Goal: Task Accomplishment & Management: Use online tool/utility

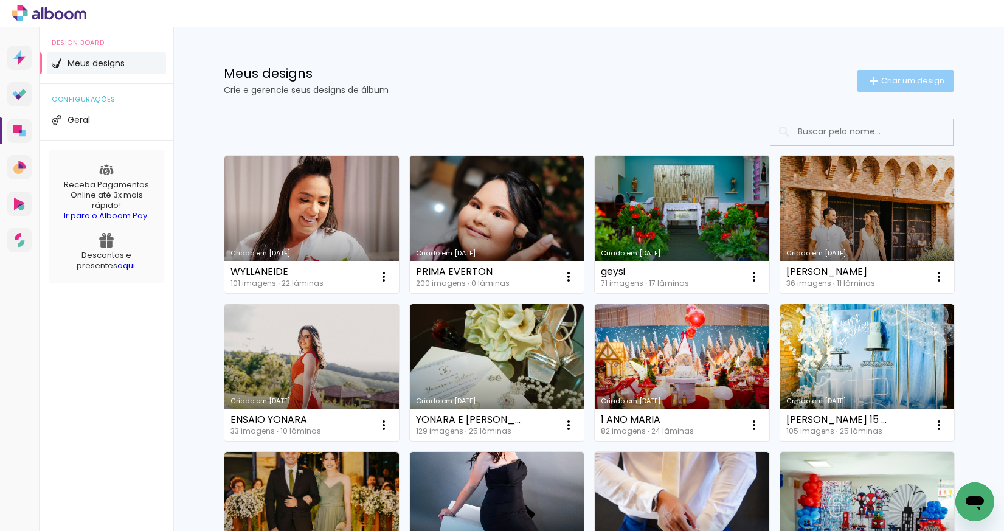
click at [908, 80] on span "Criar um design" at bounding box center [912, 81] width 63 height 8
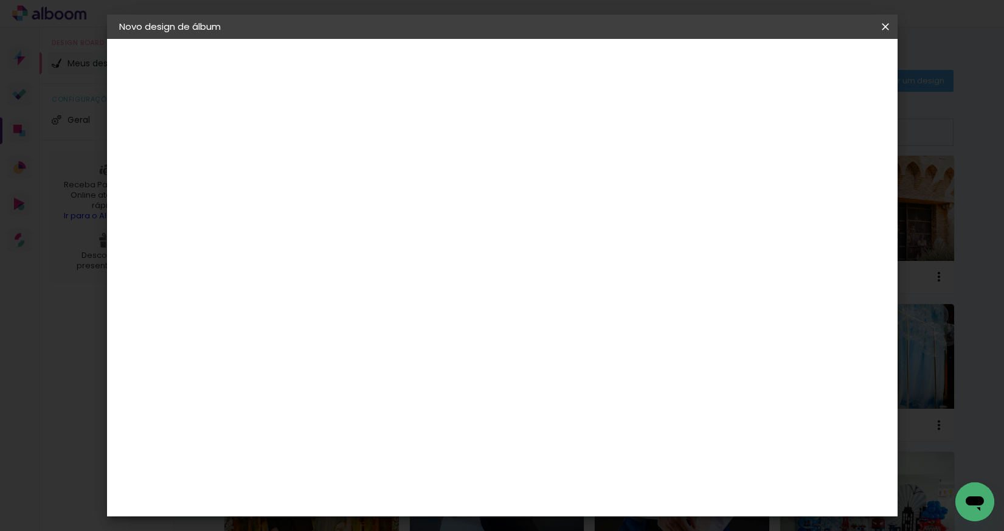
click at [0, 0] on paper-input-container "Título do álbum" at bounding box center [0, 0] width 0 height 0
type input "LIVIA 15 ANOS"
type paper-input "LIVIA 15 ANOS"
click at [443, 70] on paper-button "Avançar" at bounding box center [413, 64] width 60 height 21
click at [415, 209] on paper-input-container at bounding box center [348, 194] width 131 height 27
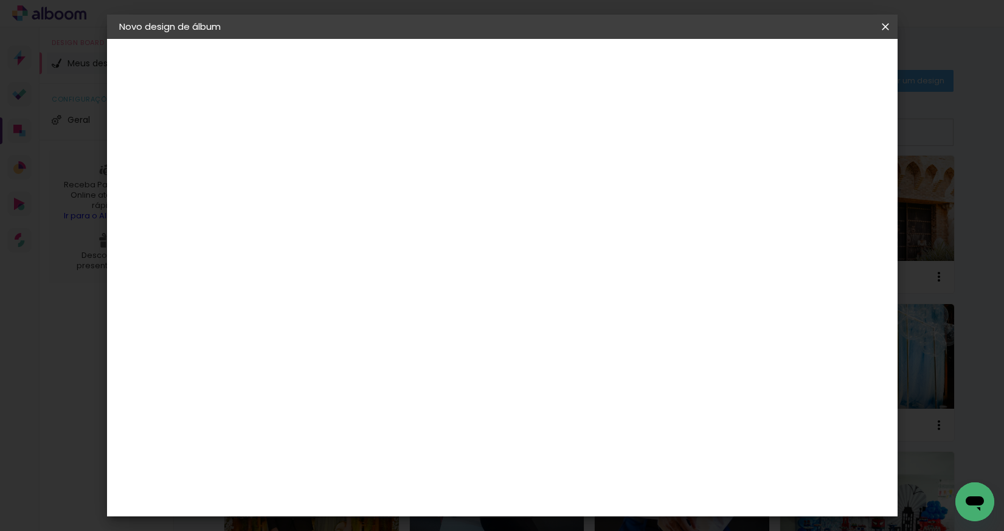
click at [410, 233] on input at bounding box center [349, 231] width 123 height 15
type input "photo"
type paper-input "photo"
click at [368, 519] on div "Photoalbum Universal" at bounding box center [339, 528] width 59 height 19
click at [531, 75] on header "Fornecedor Escolha um fornecedor ou avance com o tamanho livre. Voltar Avançar" at bounding box center [398, 80] width 266 height 82
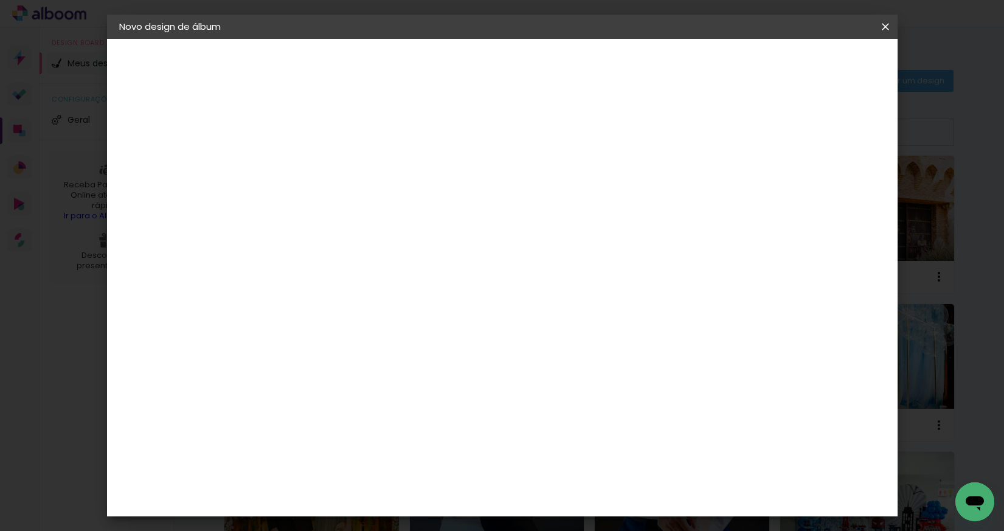
click at [513, 72] on paper-button "Avançar" at bounding box center [483, 64] width 60 height 21
click at [365, 202] on input "text" at bounding box center [341, 211] width 47 height 19
click at [562, 209] on paper-item "Padrão" at bounding box center [581, 202] width 243 height 24
type input "Padrão"
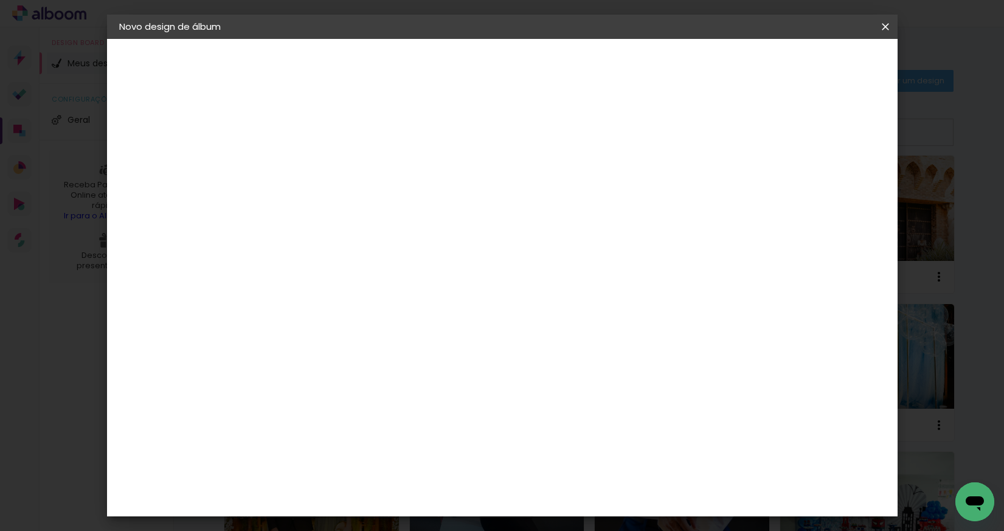
click at [516, 71] on paper-button "Avançar" at bounding box center [487, 64] width 60 height 21
click at [818, 69] on span "Iniciar design" at bounding box center [790, 64] width 55 height 9
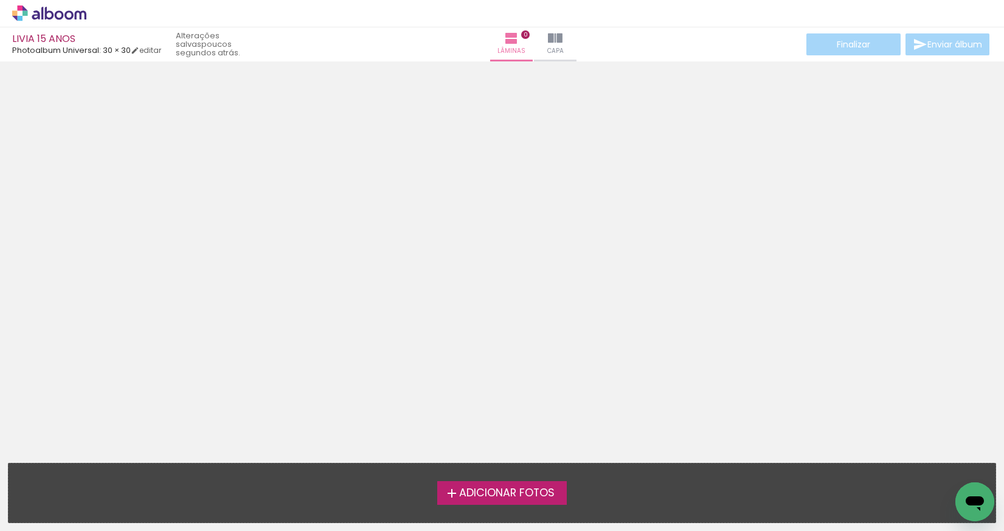
click at [512, 490] on span "Adicionar Fotos" at bounding box center [506, 493] width 95 height 11
click at [0, 0] on input "file" at bounding box center [0, 0] width 0 height 0
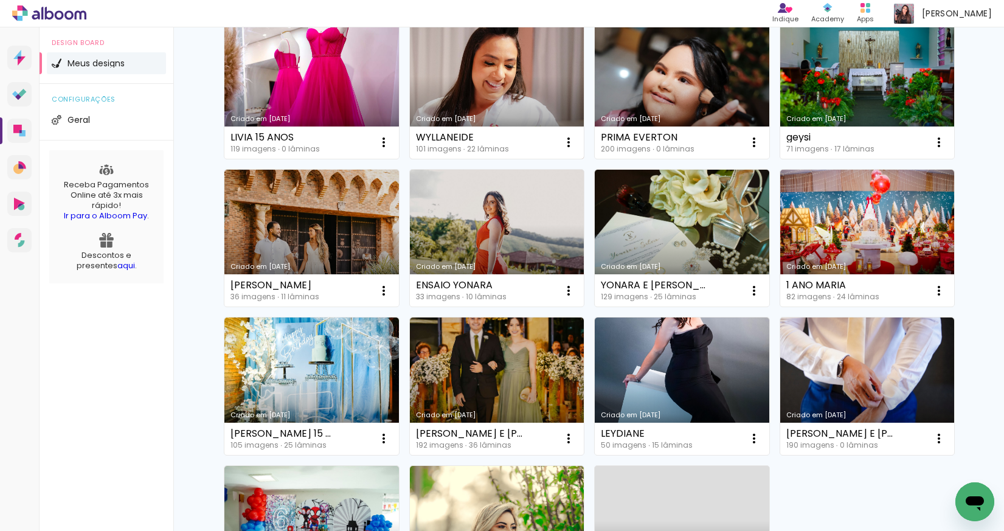
scroll to position [86, 0]
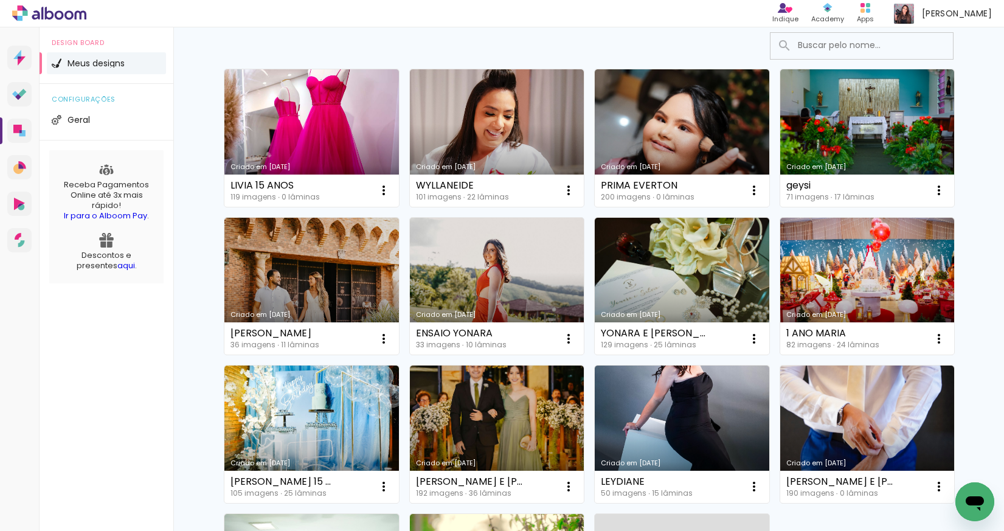
click at [507, 147] on link "Criado em [DATE]" at bounding box center [497, 137] width 175 height 137
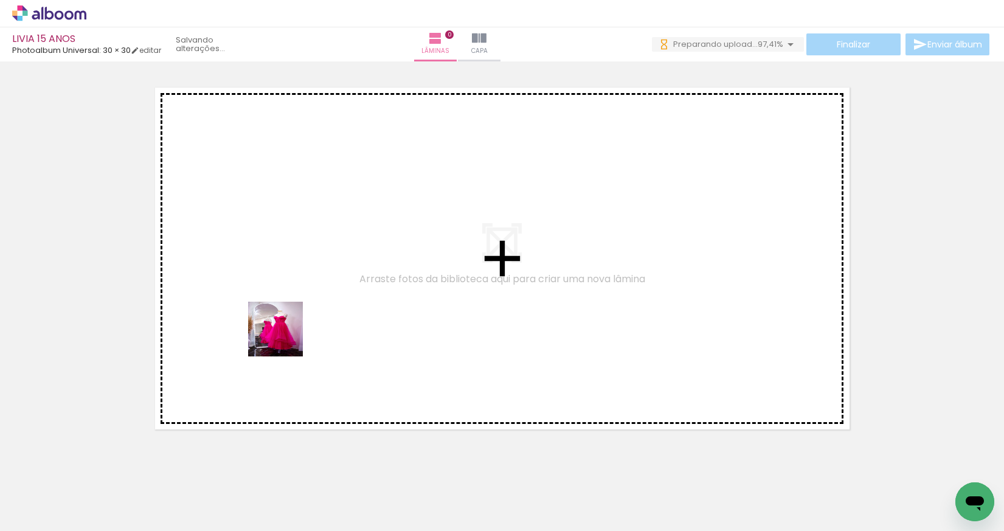
drag, startPoint x: 233, startPoint y: 404, endPoint x: 285, endPoint y: 338, distance: 83.2
click at [285, 338] on quentale-workspace at bounding box center [502, 265] width 1004 height 531
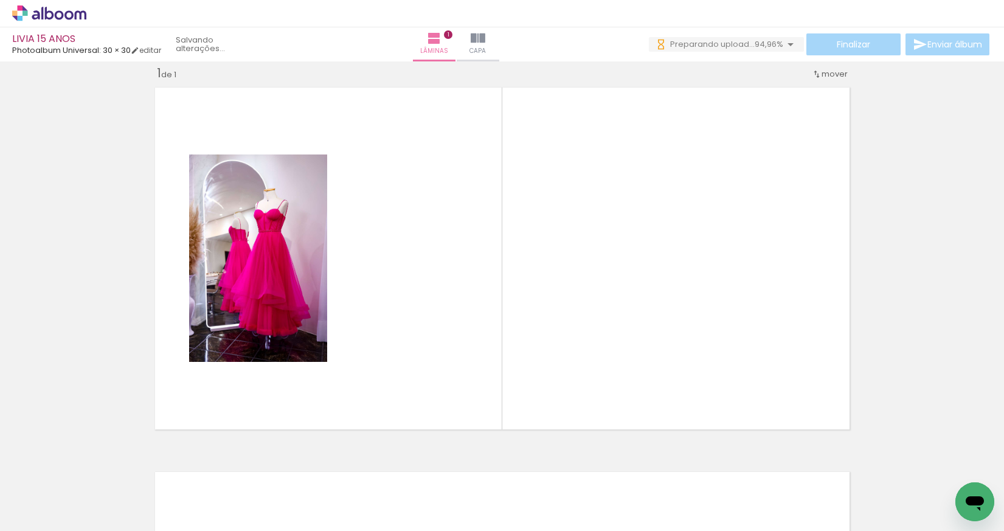
scroll to position [15, 0]
drag, startPoint x: 206, startPoint y: 504, endPoint x: 400, endPoint y: 375, distance: 232.9
click at [400, 375] on quentale-workspace at bounding box center [502, 265] width 1004 height 531
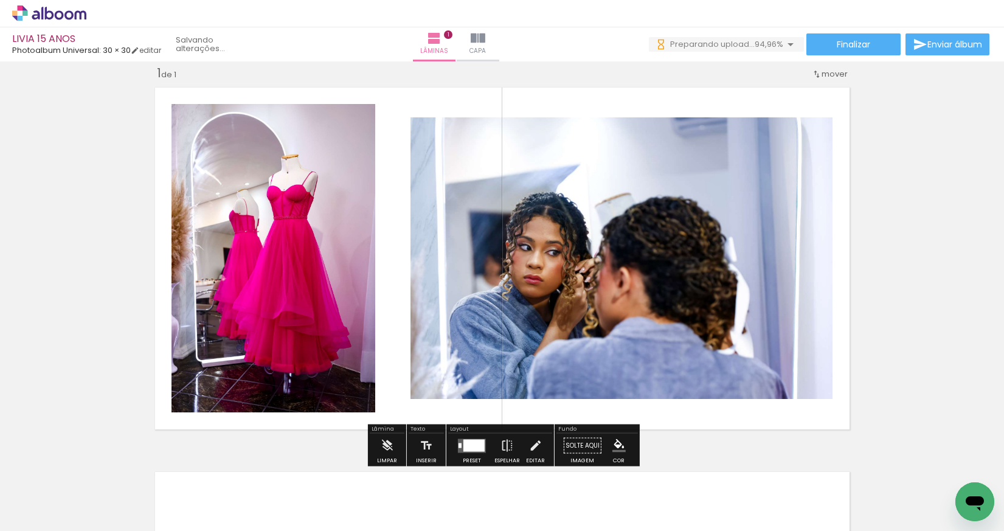
drag, startPoint x: 333, startPoint y: 500, endPoint x: 381, endPoint y: 486, distance: 50.0
click at [322, 393] on quentale-workspace at bounding box center [502, 265] width 1004 height 531
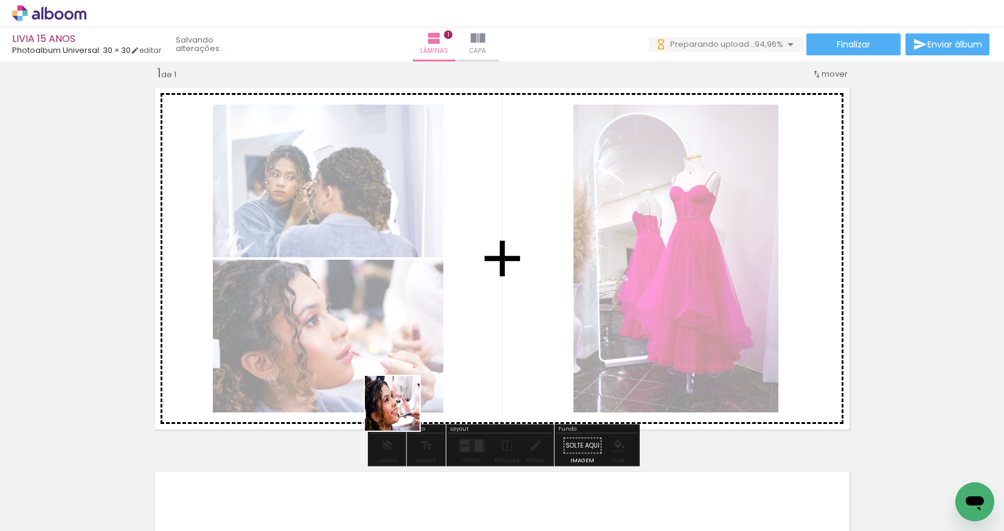
drag, startPoint x: 402, startPoint y: 440, endPoint x: 392, endPoint y: 356, distance: 84.5
click at [392, 356] on quentale-workspace at bounding box center [502, 265] width 1004 height 531
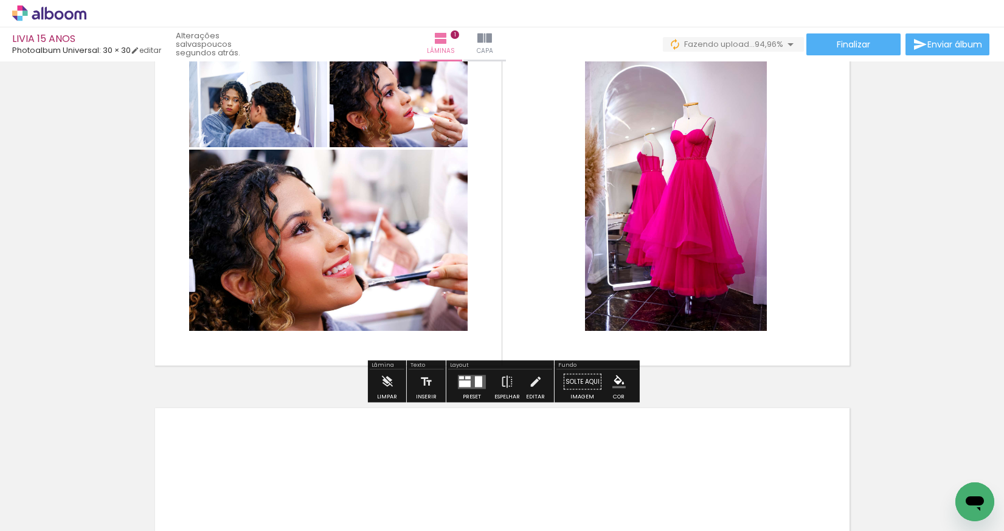
scroll to position [47, 0]
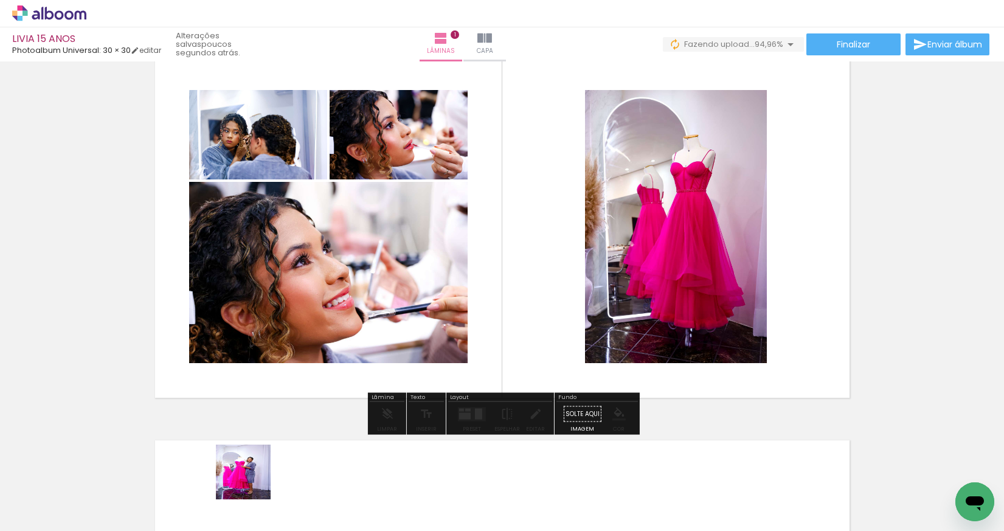
drag, startPoint x: 249, startPoint y: 492, endPoint x: 345, endPoint y: 396, distance: 135.4
click at [317, 364] on quentale-workspace at bounding box center [502, 265] width 1004 height 531
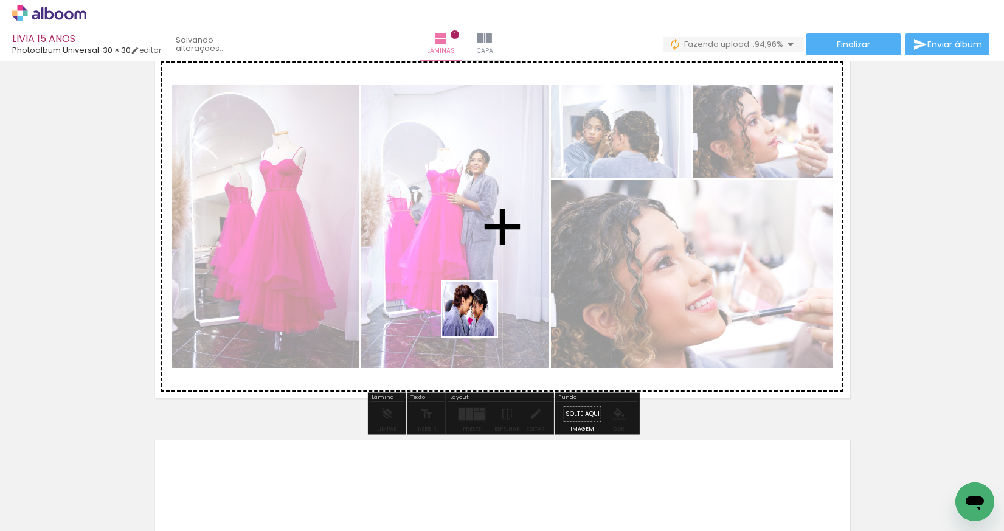
drag, startPoint x: 460, startPoint y: 499, endPoint x: 479, endPoint y: 318, distance: 181.5
click at [479, 318] on quentale-workspace at bounding box center [502, 265] width 1004 height 531
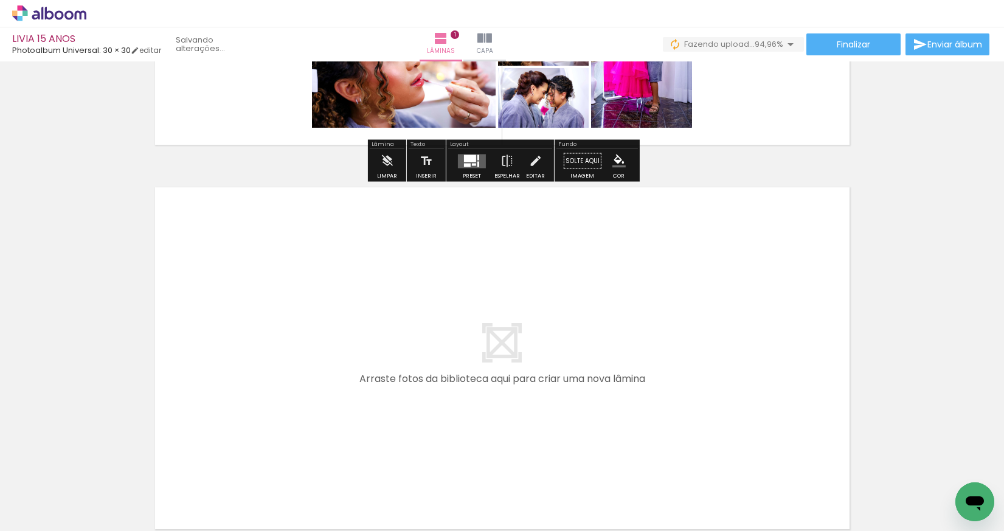
scroll to position [316, 0]
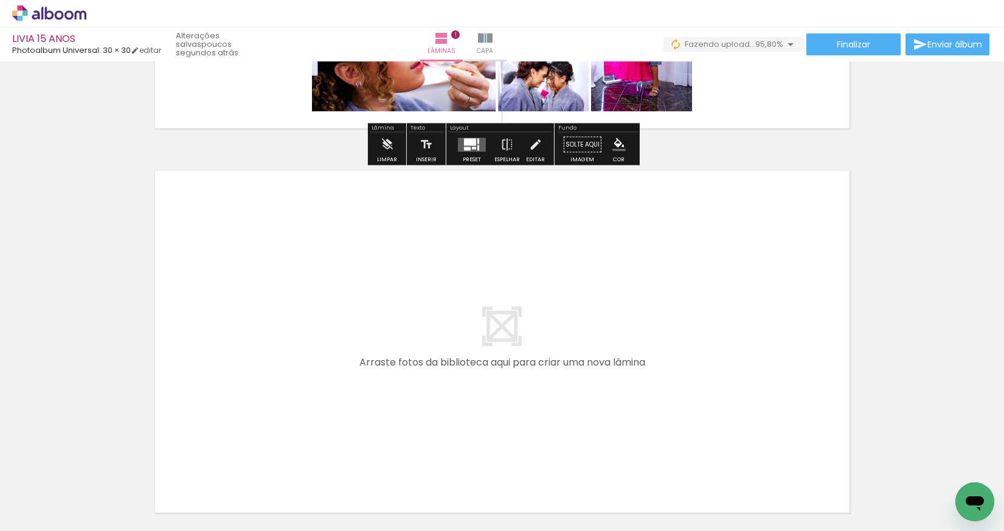
drag, startPoint x: 538, startPoint y: 485, endPoint x: 459, endPoint y: 362, distance: 146.2
click at [459, 362] on quentale-workspace at bounding box center [502, 265] width 1004 height 531
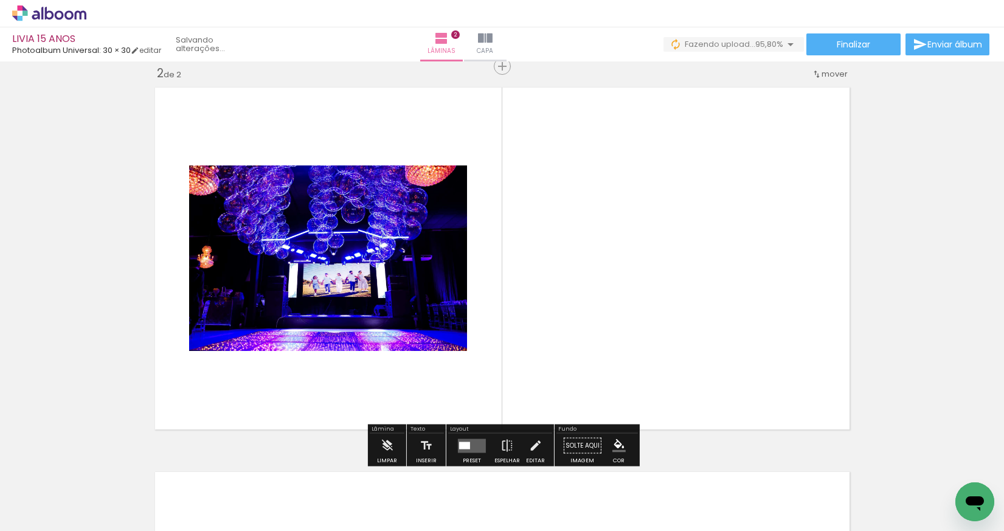
scroll to position [399, 0]
drag, startPoint x: 601, startPoint y: 502, endPoint x: 604, endPoint y: 434, distance: 68.2
click at [580, 393] on quentale-workspace at bounding box center [502, 265] width 1004 height 531
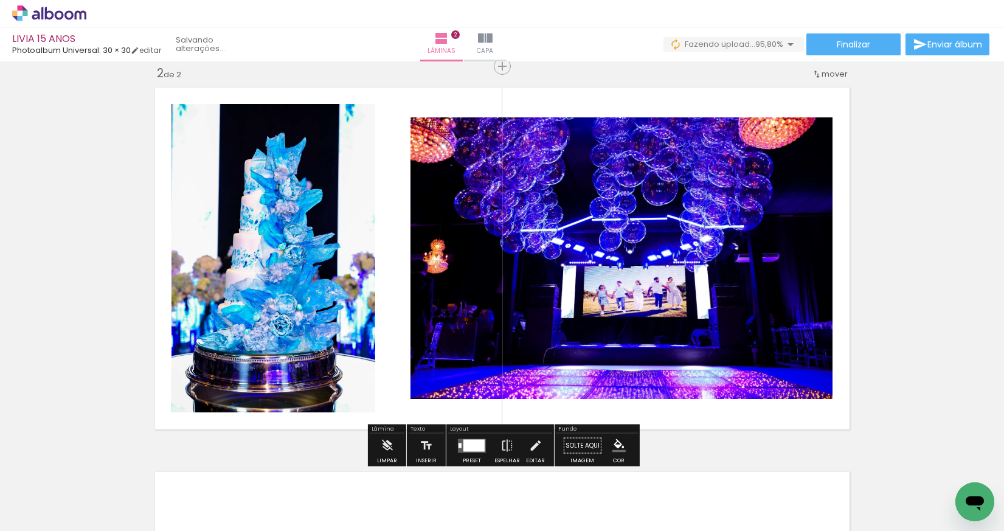
click at [669, 514] on quentale-thumb at bounding box center [656, 490] width 68 height 70
drag, startPoint x: 656, startPoint y: 474, endPoint x: 574, endPoint y: 342, distance: 155.9
click at [574, 342] on quentale-workspace at bounding box center [502, 265] width 1004 height 531
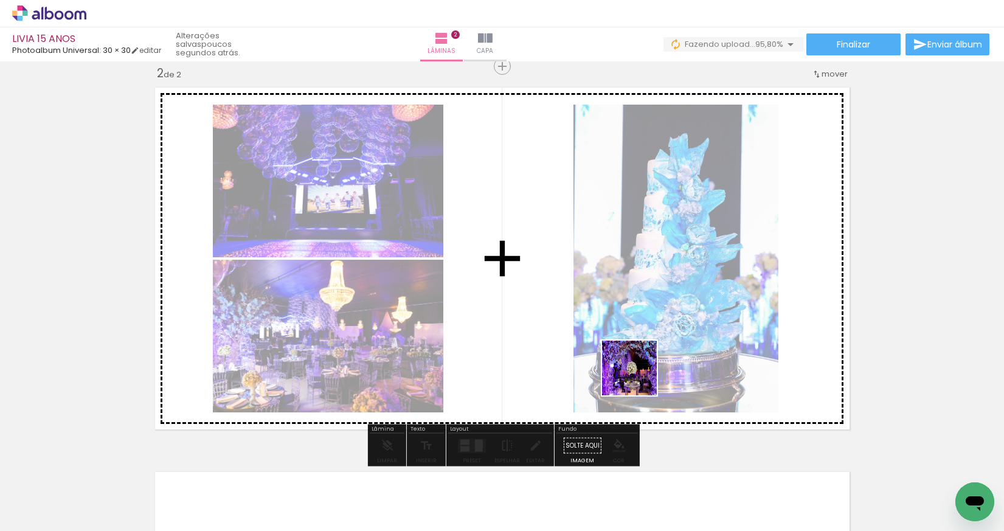
drag, startPoint x: 713, startPoint y: 479, endPoint x: 638, endPoint y: 377, distance: 126.6
click at [638, 377] on quentale-workspace at bounding box center [502, 265] width 1004 height 531
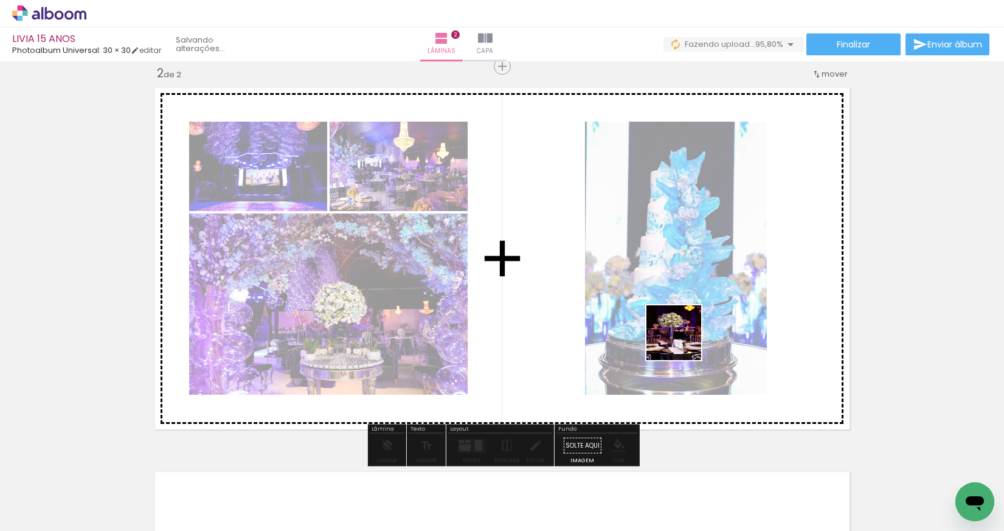
drag, startPoint x: 770, startPoint y: 464, endPoint x: 986, endPoint y: 354, distance: 241.8
click at [682, 341] on quentale-workspace at bounding box center [502, 265] width 1004 height 531
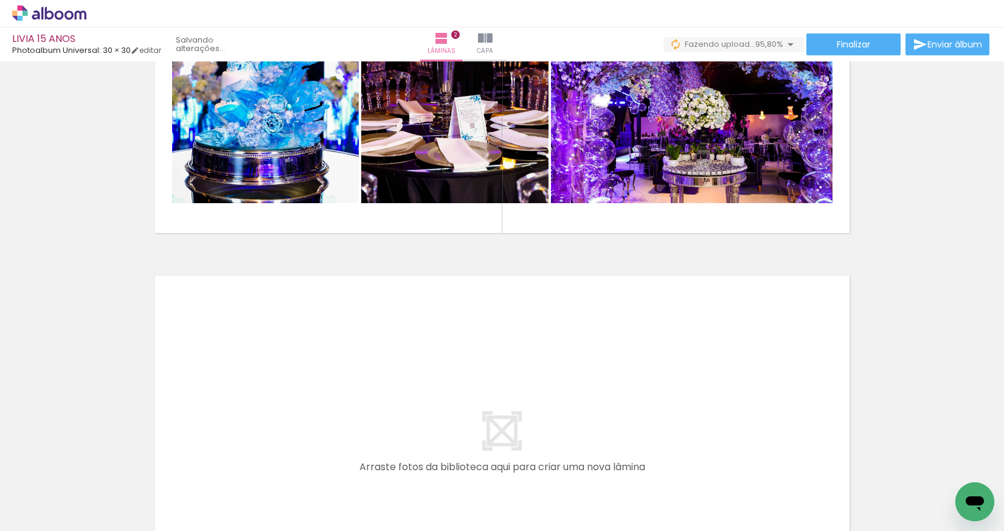
scroll to position [433, 0]
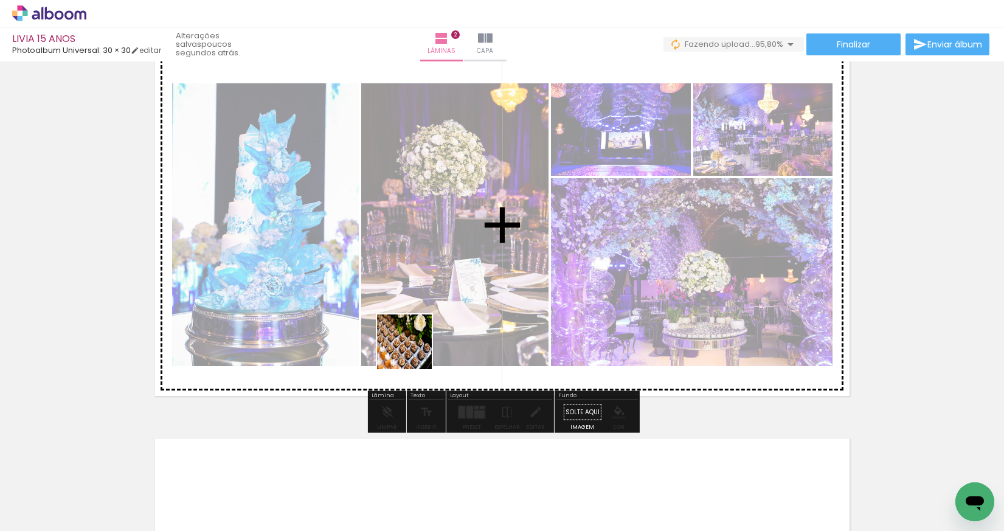
drag, startPoint x: 432, startPoint y: 497, endPoint x: 470, endPoint y: 462, distance: 51.2
click at [413, 350] on quentale-workspace at bounding box center [502, 265] width 1004 height 531
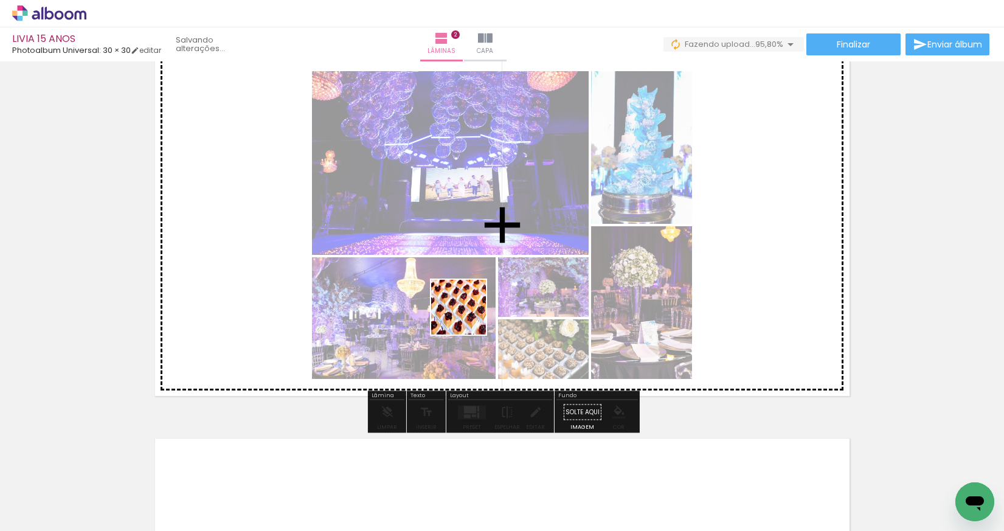
drag, startPoint x: 491, startPoint y: 488, endPoint x: 781, endPoint y: 375, distance: 311.7
click at [468, 316] on quentale-workspace at bounding box center [502, 265] width 1004 height 531
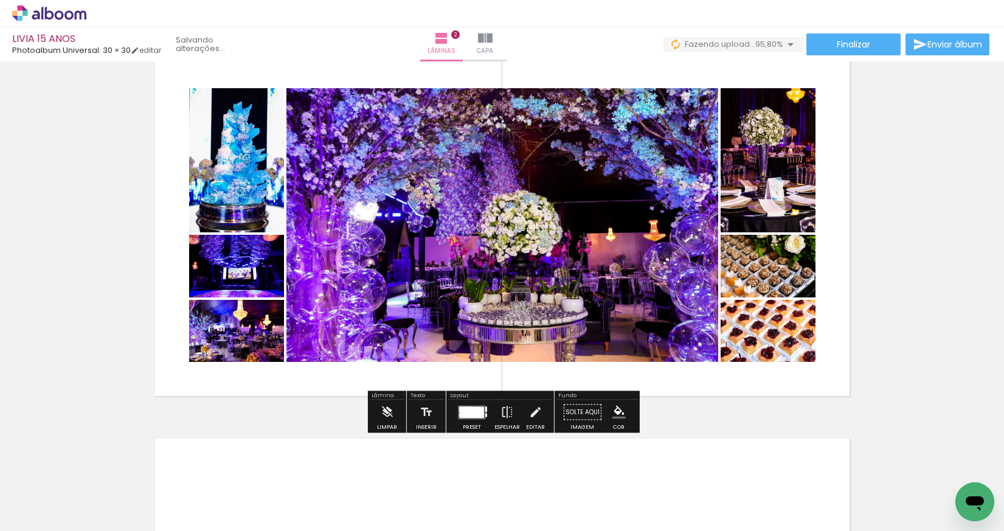
scroll to position [807, 0]
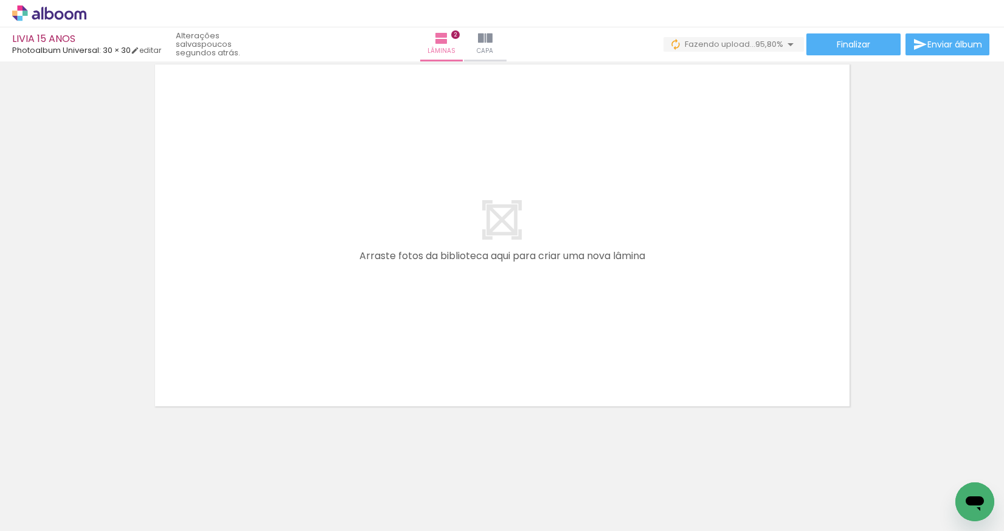
drag, startPoint x: 557, startPoint y: 485, endPoint x: 555, endPoint y: 454, distance: 31.1
click at [454, 373] on quentale-workspace at bounding box center [502, 265] width 1004 height 531
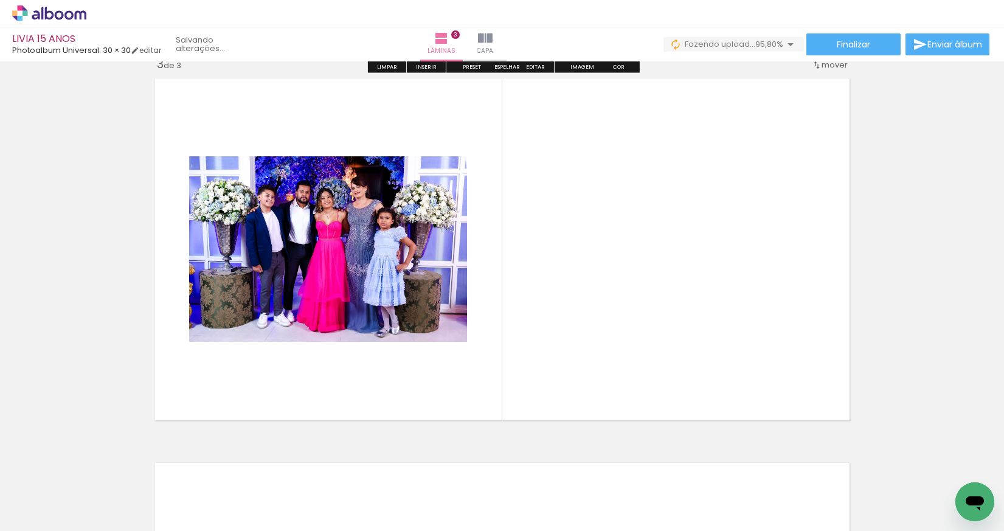
scroll to position [784, 0]
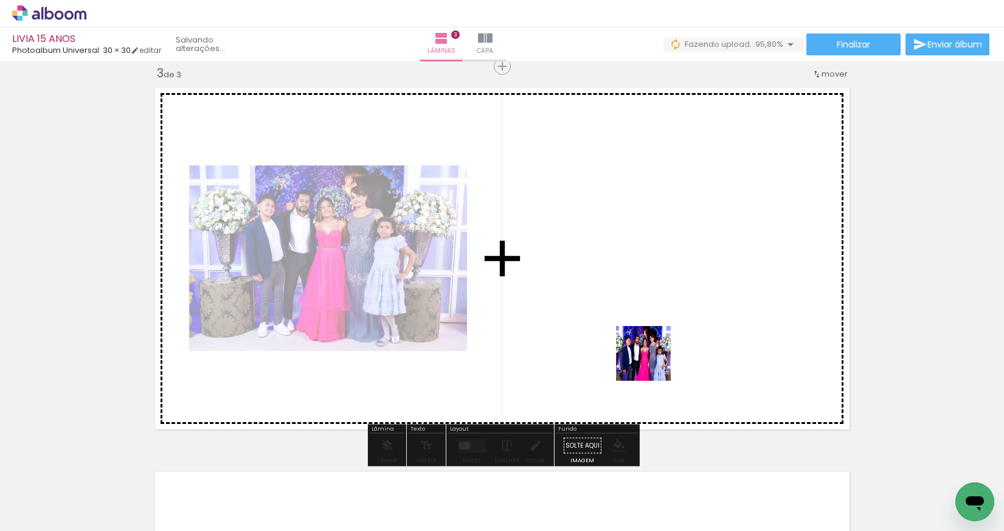
drag, startPoint x: 644, startPoint y: 497, endPoint x: 651, endPoint y: 358, distance: 138.8
click at [651, 358] on quentale-workspace at bounding box center [502, 265] width 1004 height 531
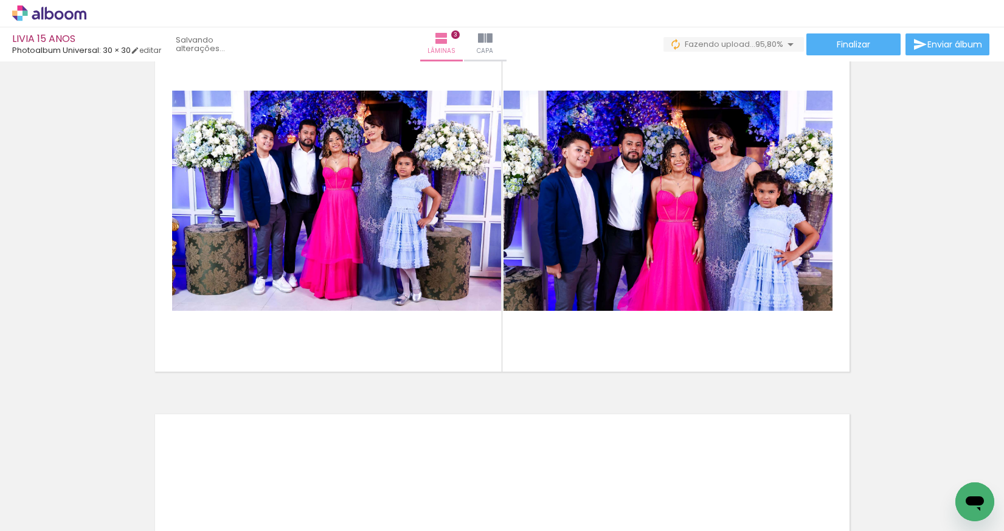
scroll to position [794, 0]
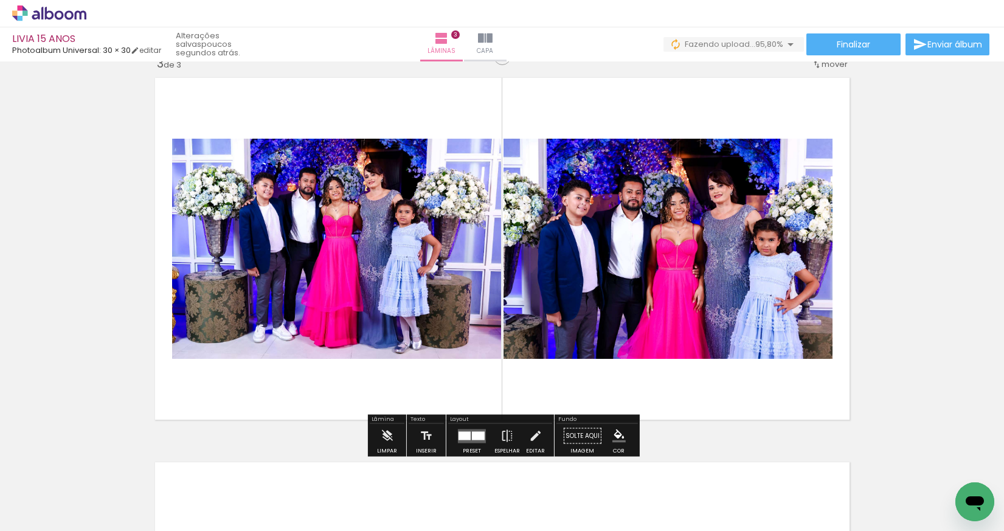
drag, startPoint x: 471, startPoint y: 490, endPoint x: 506, endPoint y: 363, distance: 131.9
click at [447, 350] on quentale-workspace at bounding box center [502, 265] width 1004 height 531
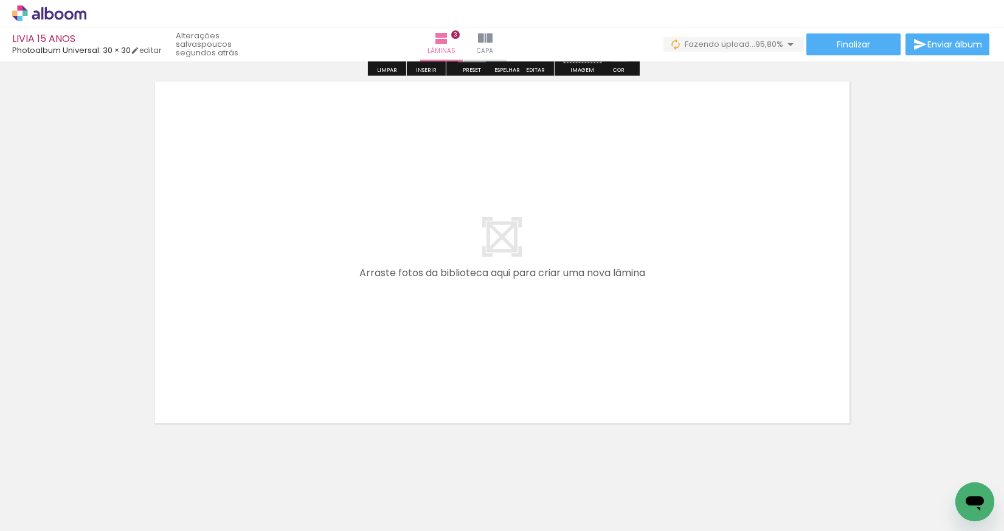
drag, startPoint x: 403, startPoint y: 488, endPoint x: 596, endPoint y: 455, distance: 196.2
click at [404, 337] on quentale-workspace at bounding box center [502, 265] width 1004 height 531
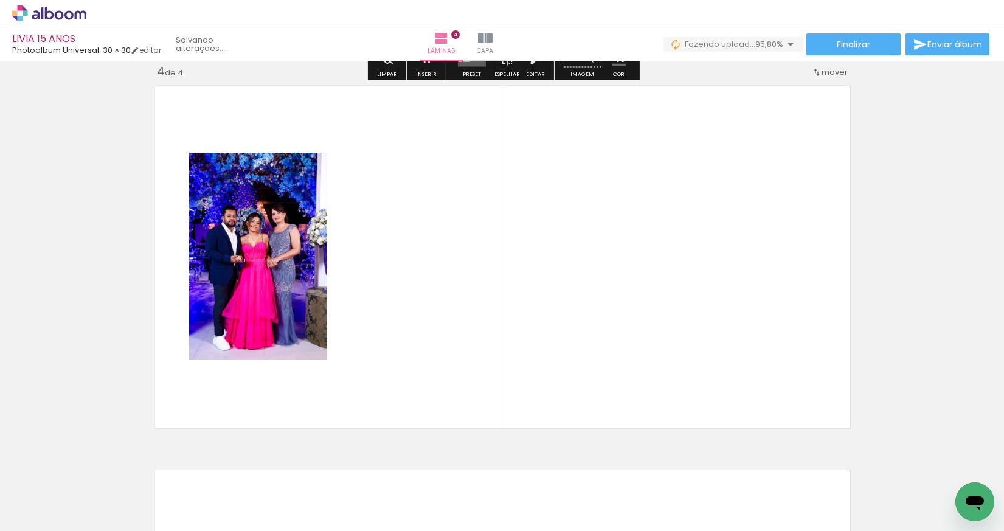
scroll to position [1168, 0]
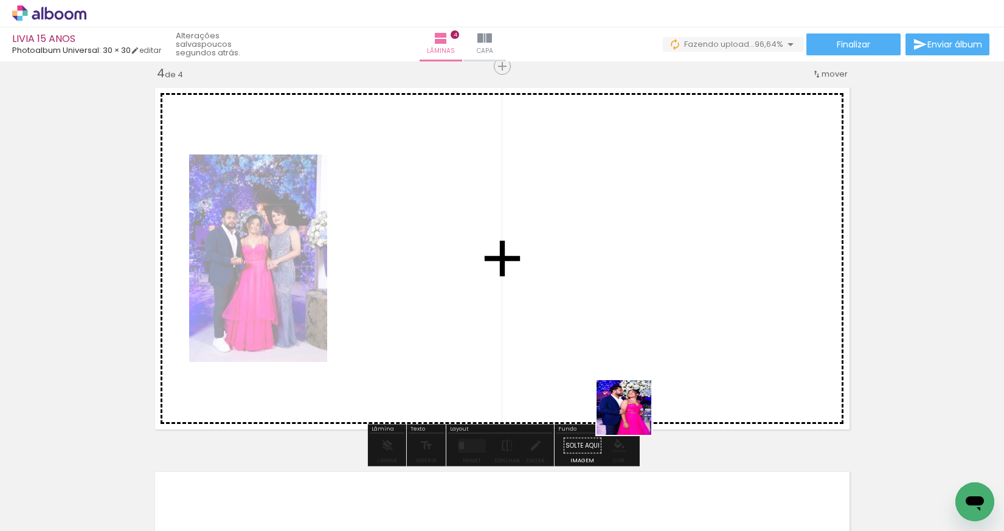
drag, startPoint x: 646, startPoint y: 437, endPoint x: 697, endPoint y: 452, distance: 53.5
click at [615, 389] on quentale-workspace at bounding box center [502, 265] width 1004 height 531
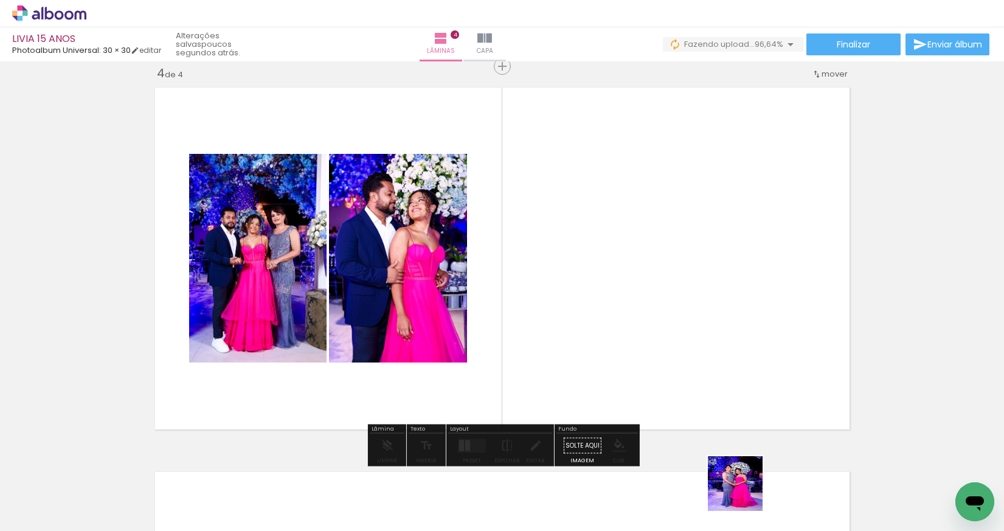
click at [715, 369] on quentale-workspace at bounding box center [502, 265] width 1004 height 531
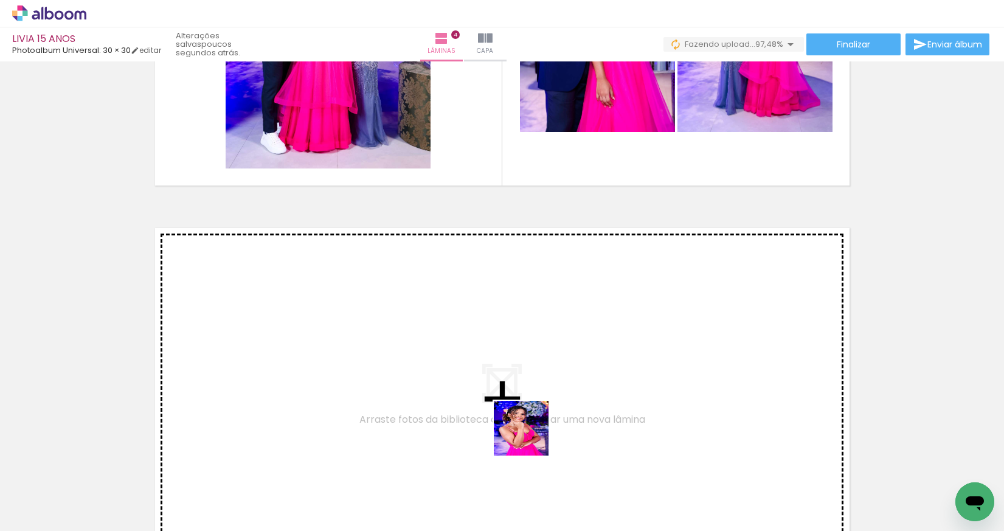
drag, startPoint x: 538, startPoint y: 503, endPoint x: 521, endPoint y: 398, distance: 106.5
click at [521, 398] on quentale-workspace at bounding box center [502, 265] width 1004 height 531
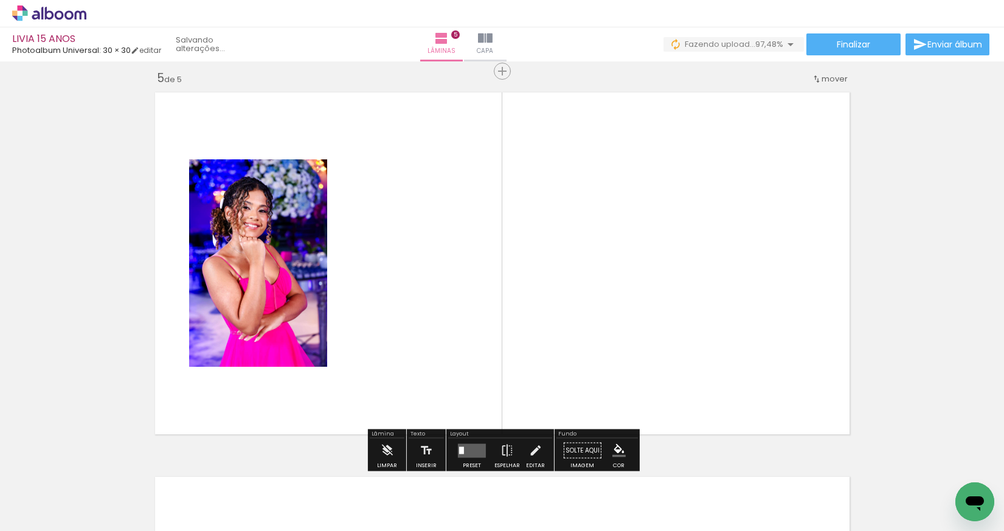
scroll to position [1552, 0]
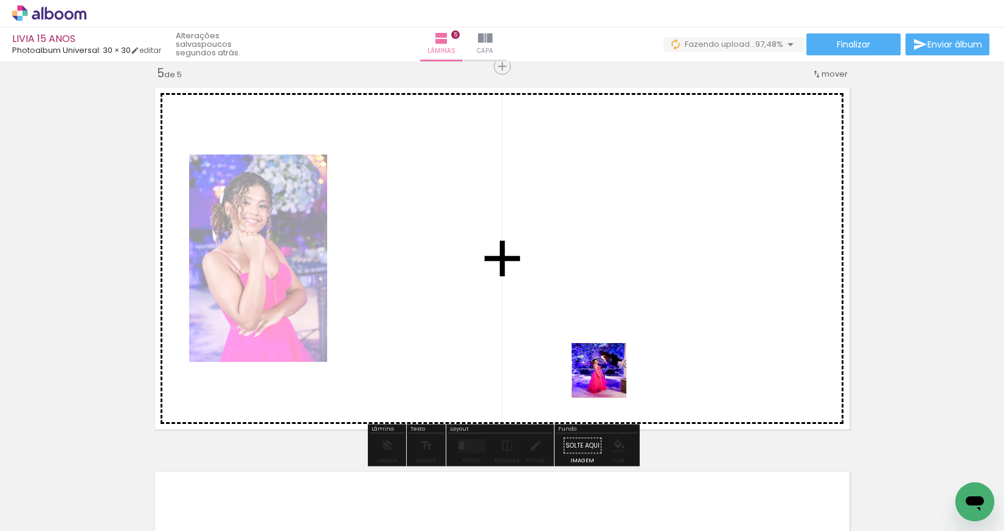
drag, startPoint x: 611, startPoint y: 422, endPoint x: 784, endPoint y: 498, distance: 189.2
click at [607, 373] on quentale-workspace at bounding box center [502, 265] width 1004 height 531
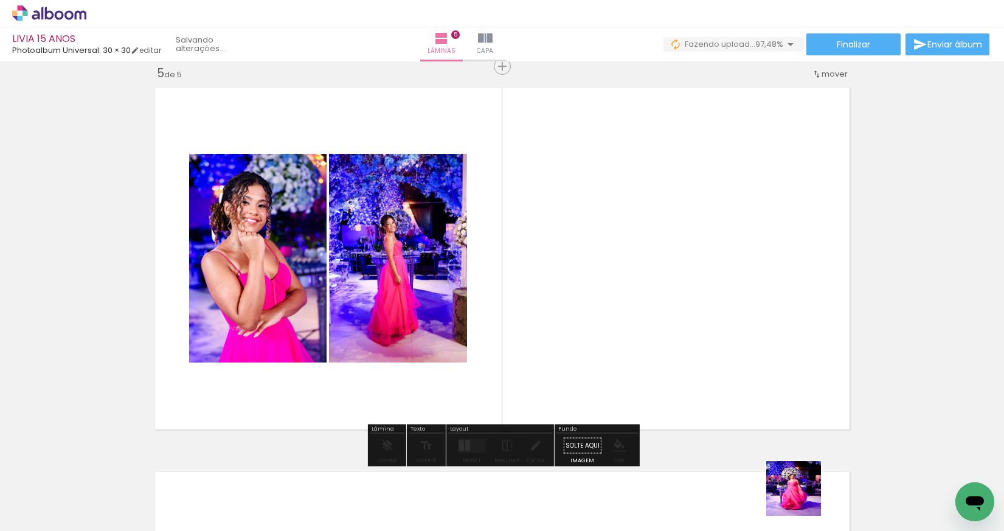
drag, startPoint x: 803, startPoint y: 503, endPoint x: 927, endPoint y: 429, distance: 144.7
click at [770, 397] on quentale-workspace at bounding box center [502, 265] width 1004 height 531
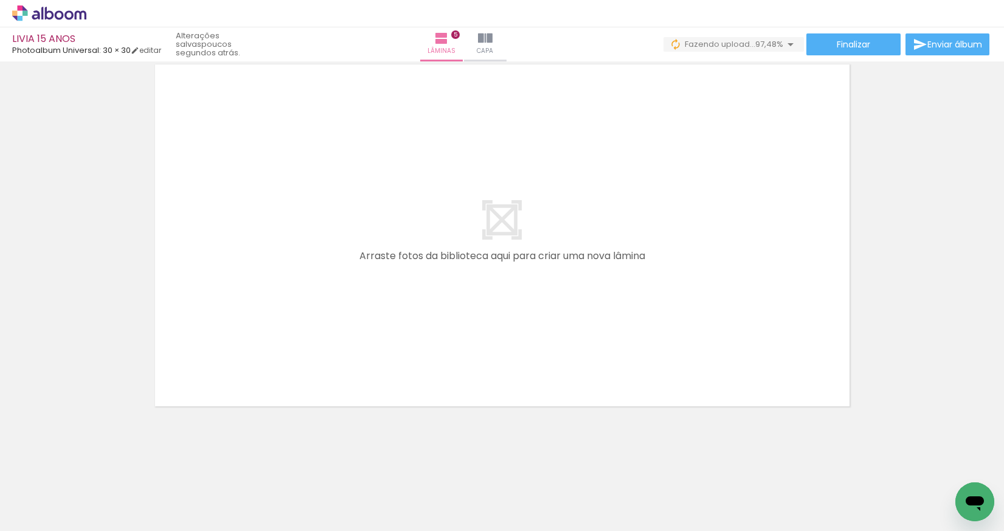
scroll to position [0, 1139]
drag, startPoint x: 551, startPoint y: 498, endPoint x: 501, endPoint y: 424, distance: 88.9
click at [513, 365] on quentale-workspace at bounding box center [502, 265] width 1004 height 531
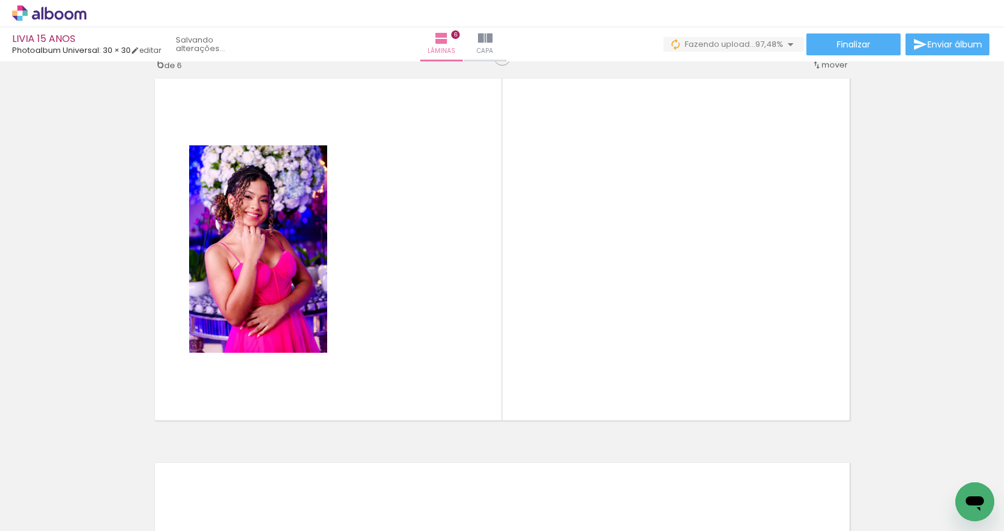
scroll to position [1937, 0]
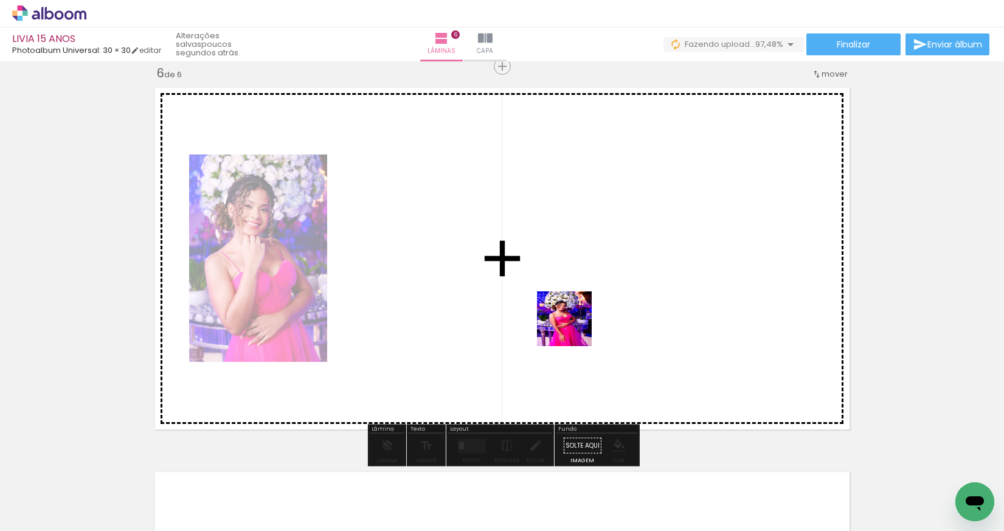
drag, startPoint x: 493, startPoint y: 491, endPoint x: 573, endPoint y: 328, distance: 181.9
click at [573, 328] on quentale-workspace at bounding box center [502, 265] width 1004 height 531
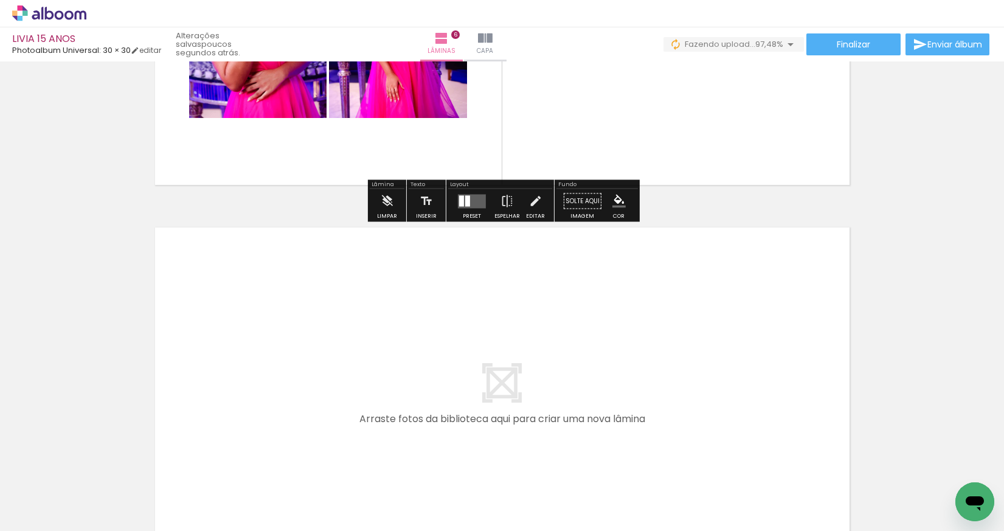
scroll to position [2226, 0]
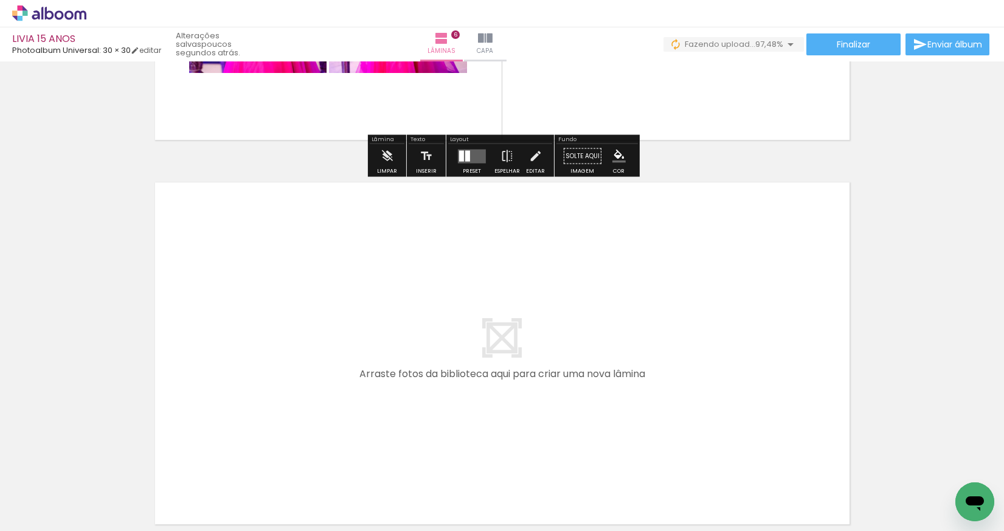
drag, startPoint x: 618, startPoint y: 484, endPoint x: 673, endPoint y: 483, distance: 54.1
click at [566, 404] on quentale-workspace at bounding box center [502, 265] width 1004 height 531
